Goal: Information Seeking & Learning: Check status

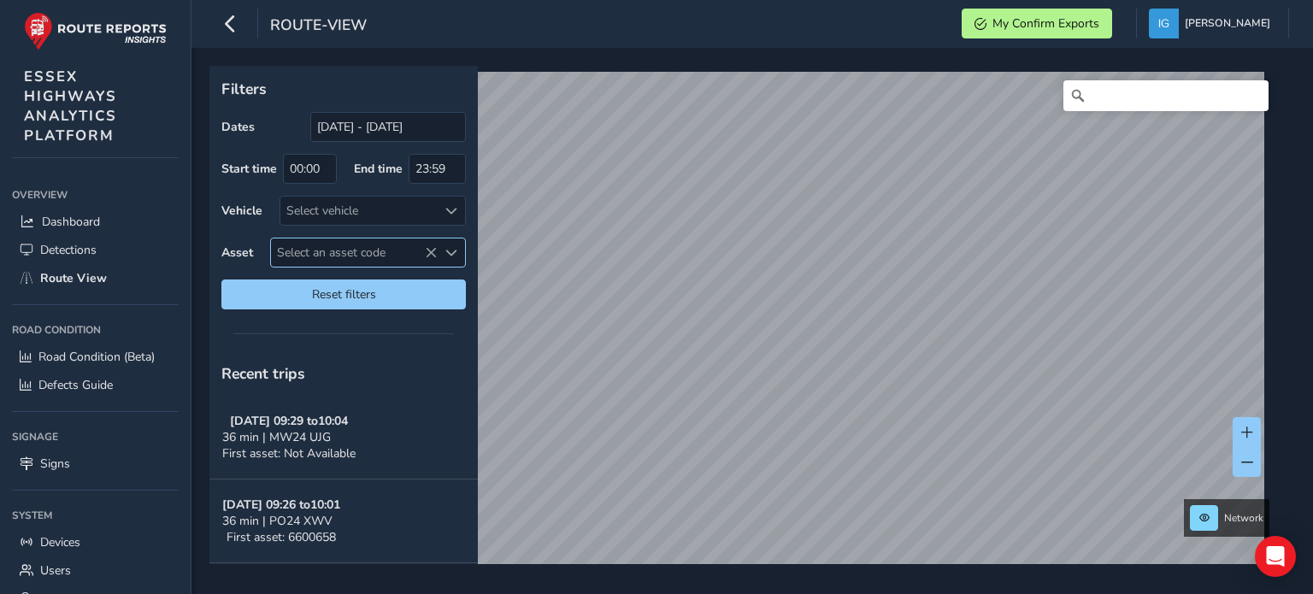
click at [455, 256] on span "Select an asset code" at bounding box center [451, 253] width 12 height 12
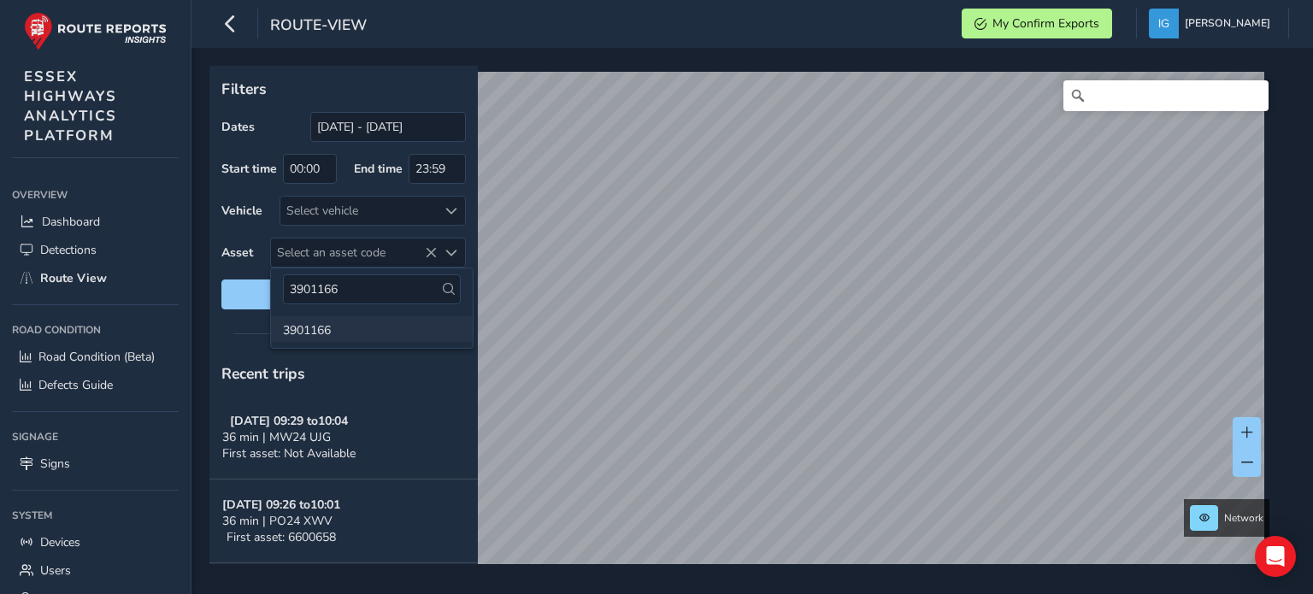
type input "3901166"
click at [315, 334] on li "3901166" at bounding box center [372, 329] width 202 height 26
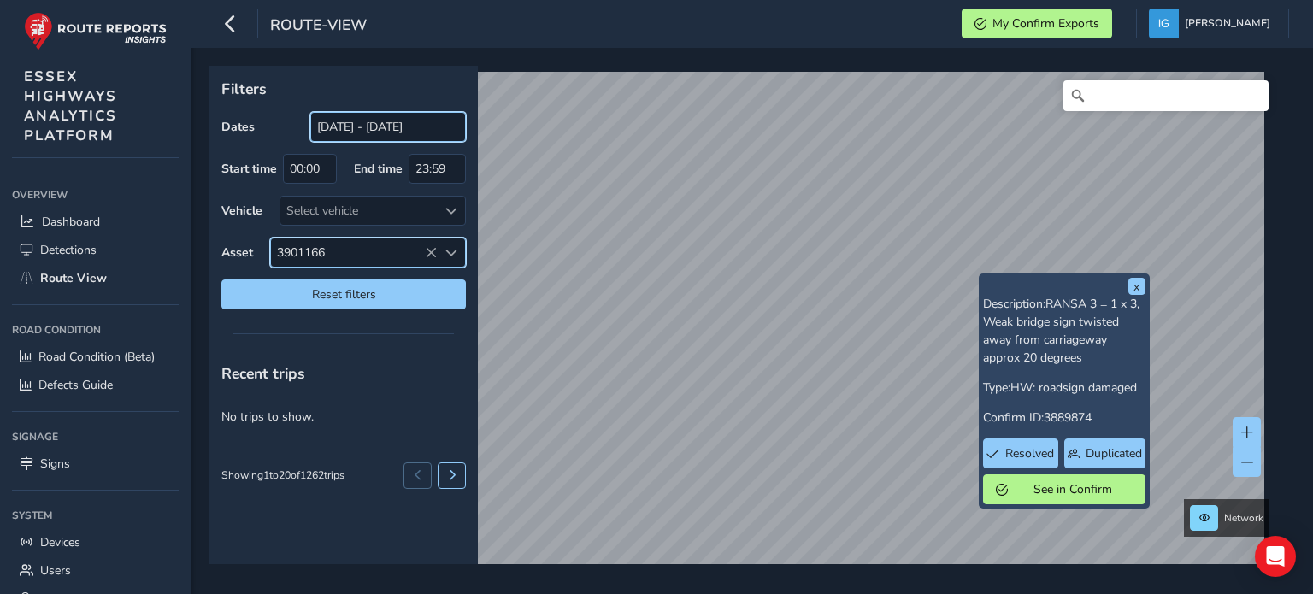
click at [373, 132] on input "[DATE] - [DATE]" at bounding box center [388, 127] width 156 height 30
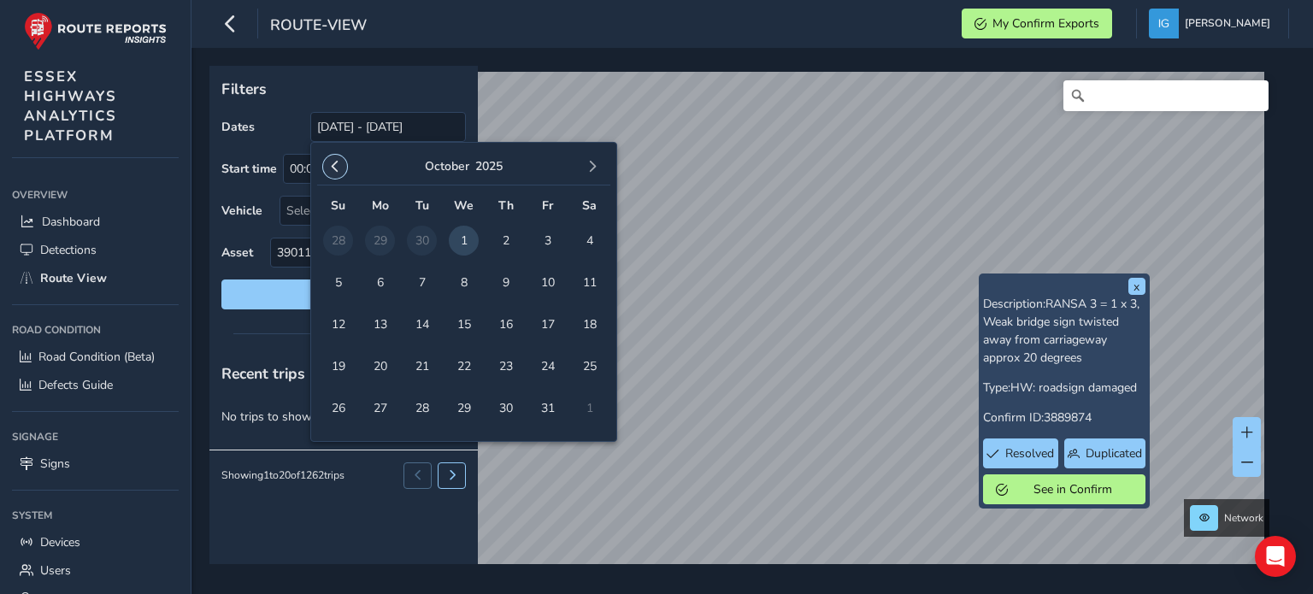
click at [336, 168] on span "button" at bounding box center [335, 167] width 12 height 12
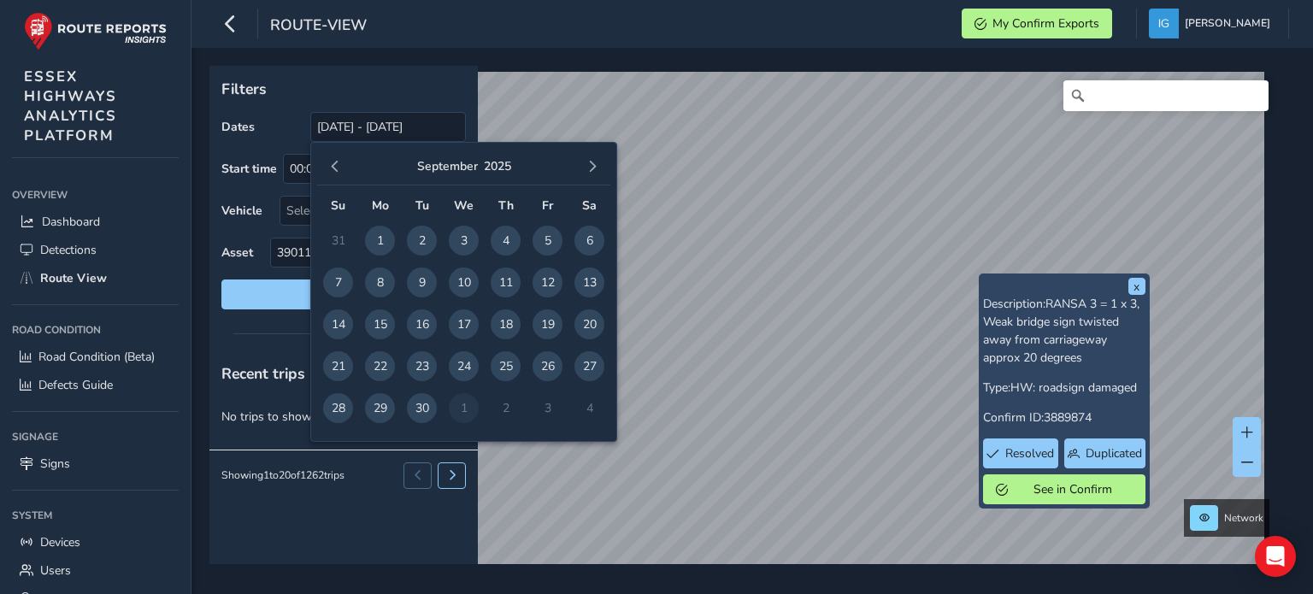
click at [336, 168] on span "button" at bounding box center [335, 167] width 12 height 12
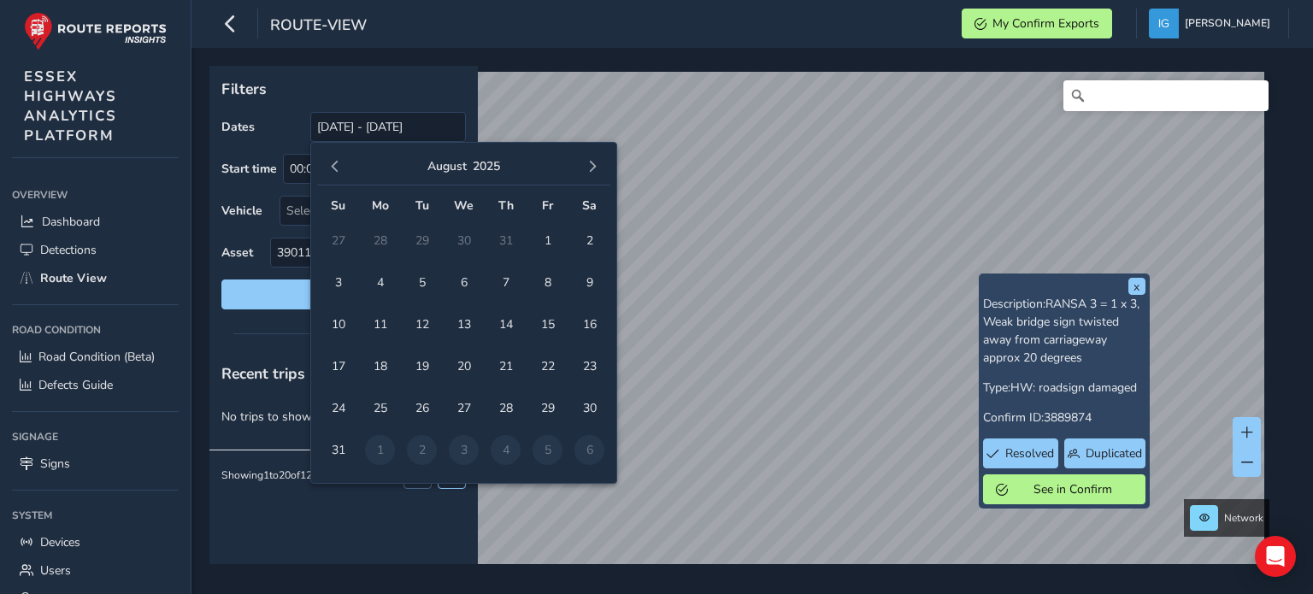
click at [336, 168] on span "button" at bounding box center [335, 167] width 12 height 12
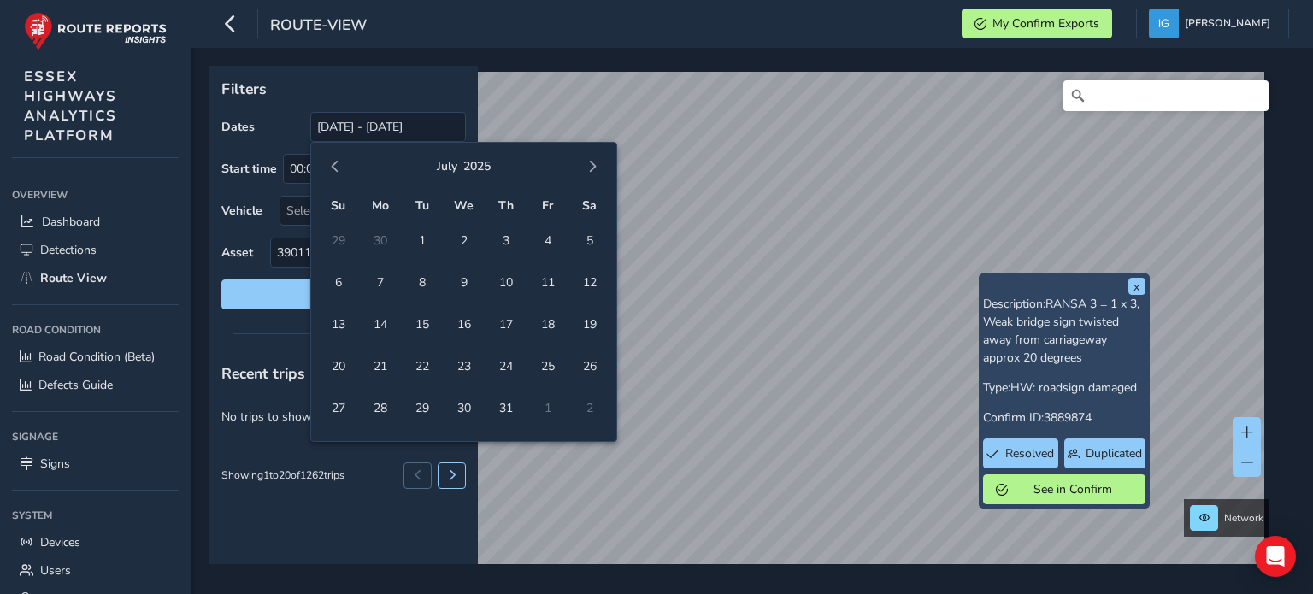
click at [336, 168] on span "button" at bounding box center [335, 167] width 12 height 12
click at [338, 274] on span "6" at bounding box center [338, 283] width 30 height 30
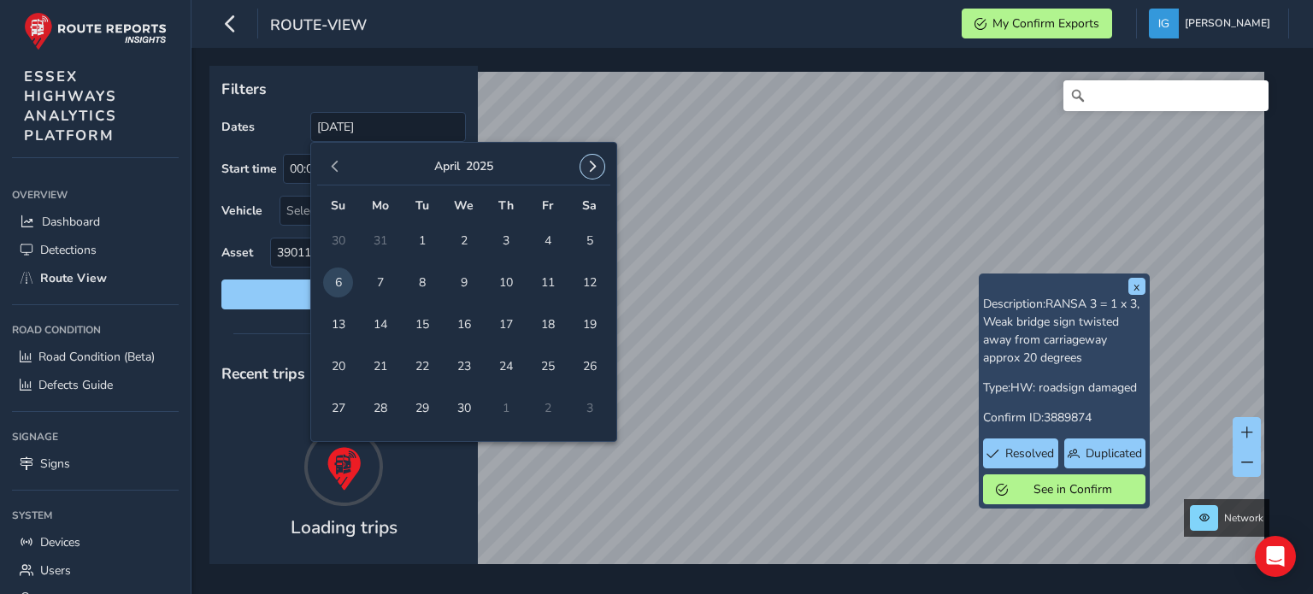
click at [591, 168] on span "button" at bounding box center [592, 167] width 12 height 12
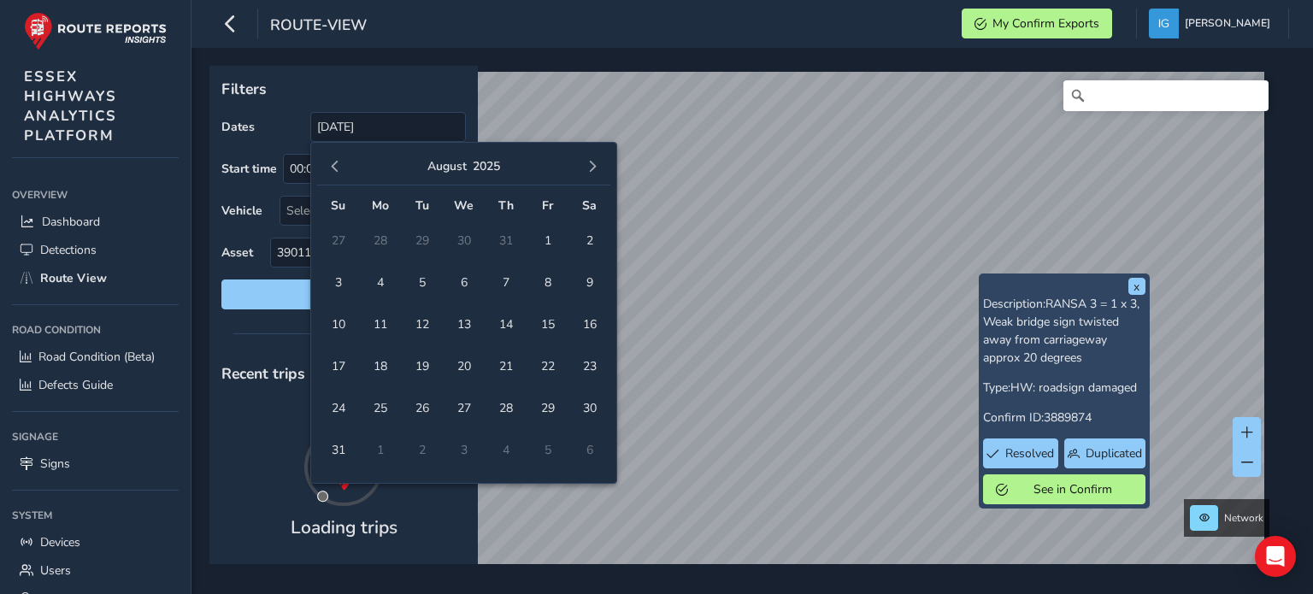
click at [591, 168] on span "button" at bounding box center [592, 167] width 12 height 12
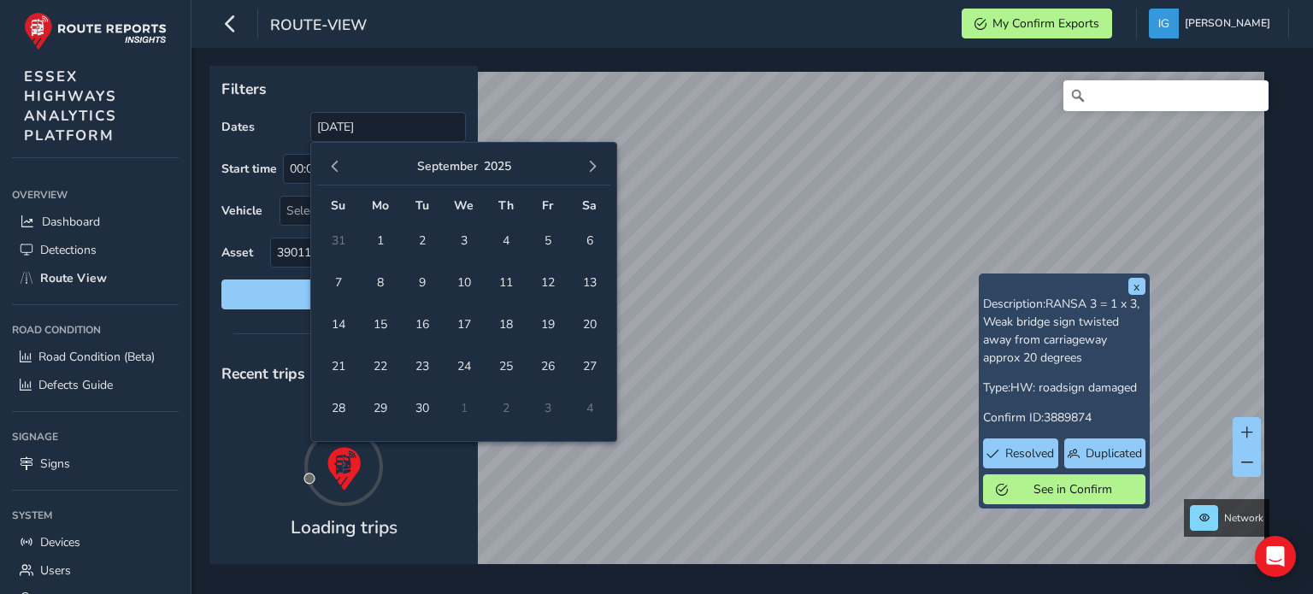
click at [591, 168] on span "button" at bounding box center [592, 167] width 12 height 12
click at [338, 162] on span "button" at bounding box center [335, 167] width 12 height 12
click at [386, 406] on span "29" at bounding box center [380, 408] width 30 height 30
type input "[DATE] - [DATE]"
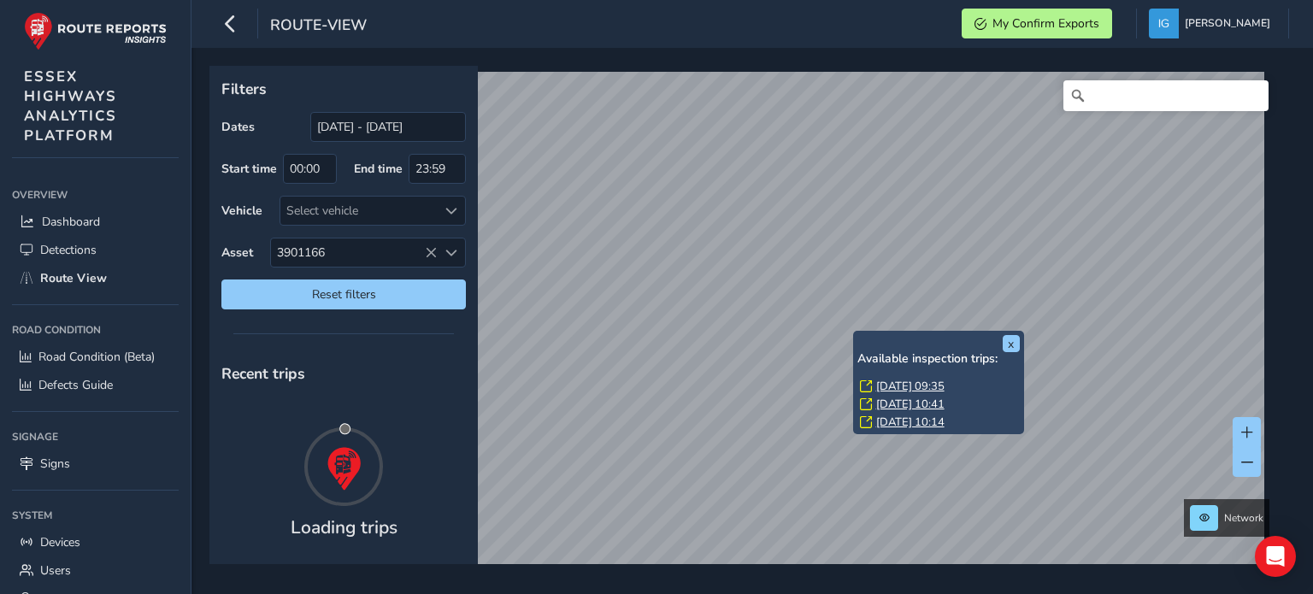
click at [879, 382] on link "[DATE] 09:35" at bounding box center [910, 386] width 68 height 15
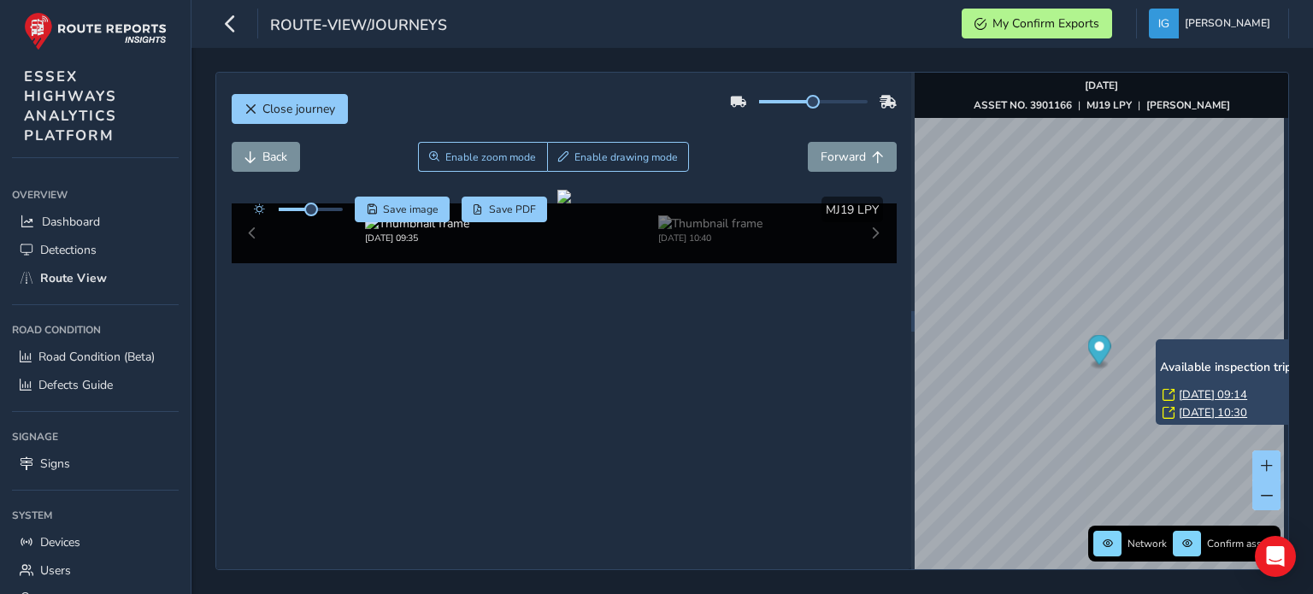
click at [1186, 392] on link "[DATE] 09:14" at bounding box center [1213, 394] width 68 height 15
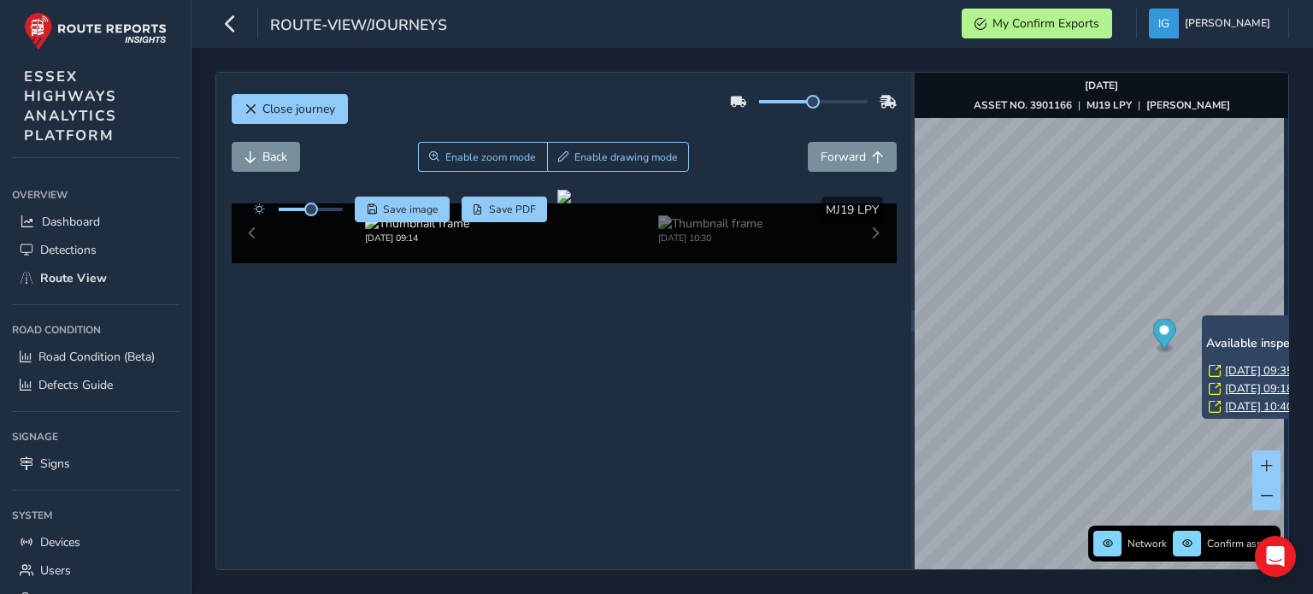
click at [1238, 367] on link "[DATE] 09:35" at bounding box center [1259, 370] width 68 height 15
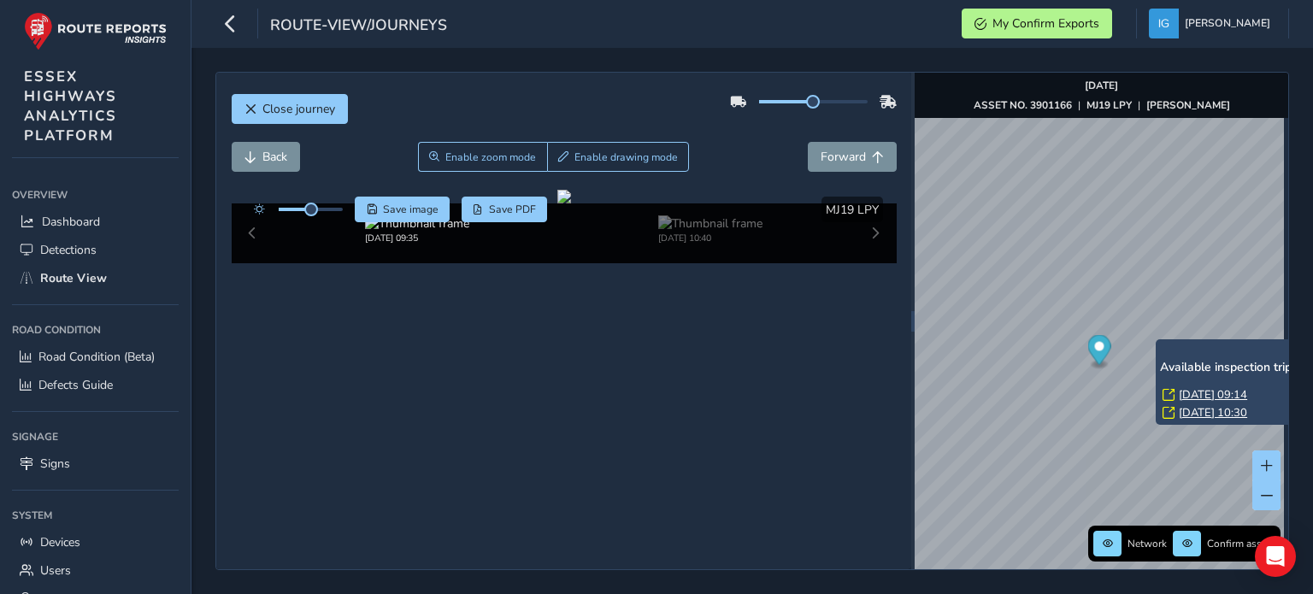
click at [1190, 389] on link "[DATE] 09:14" at bounding box center [1213, 394] width 68 height 15
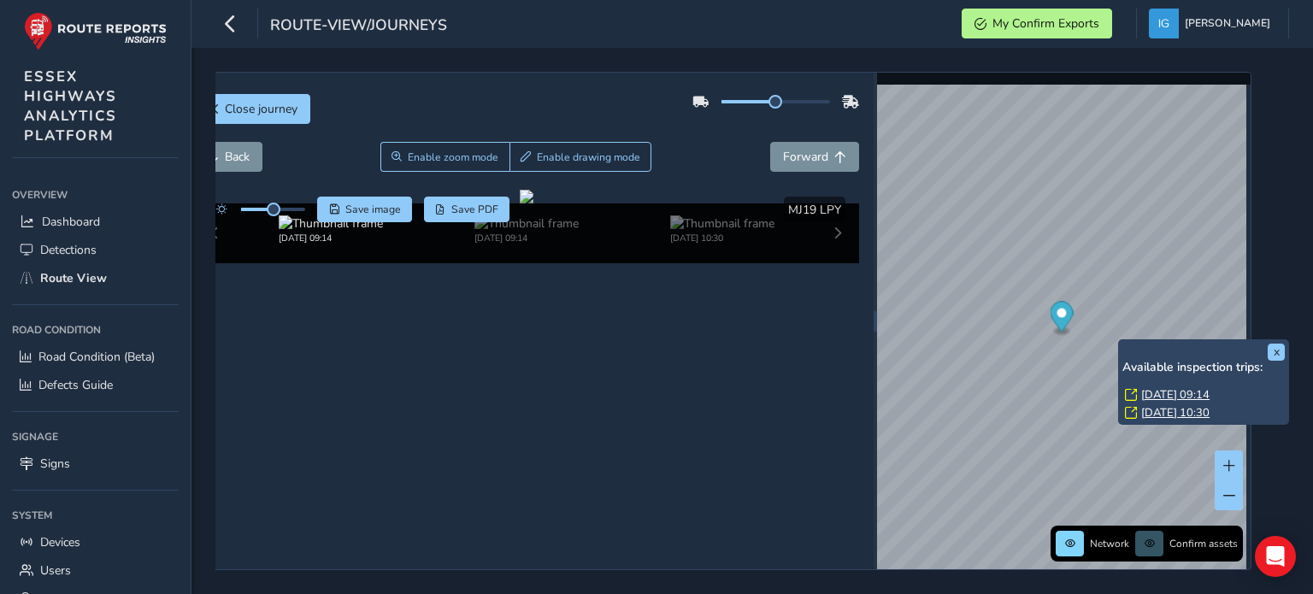
scroll to position [0, 50]
